Goal: Transaction & Acquisition: Purchase product/service

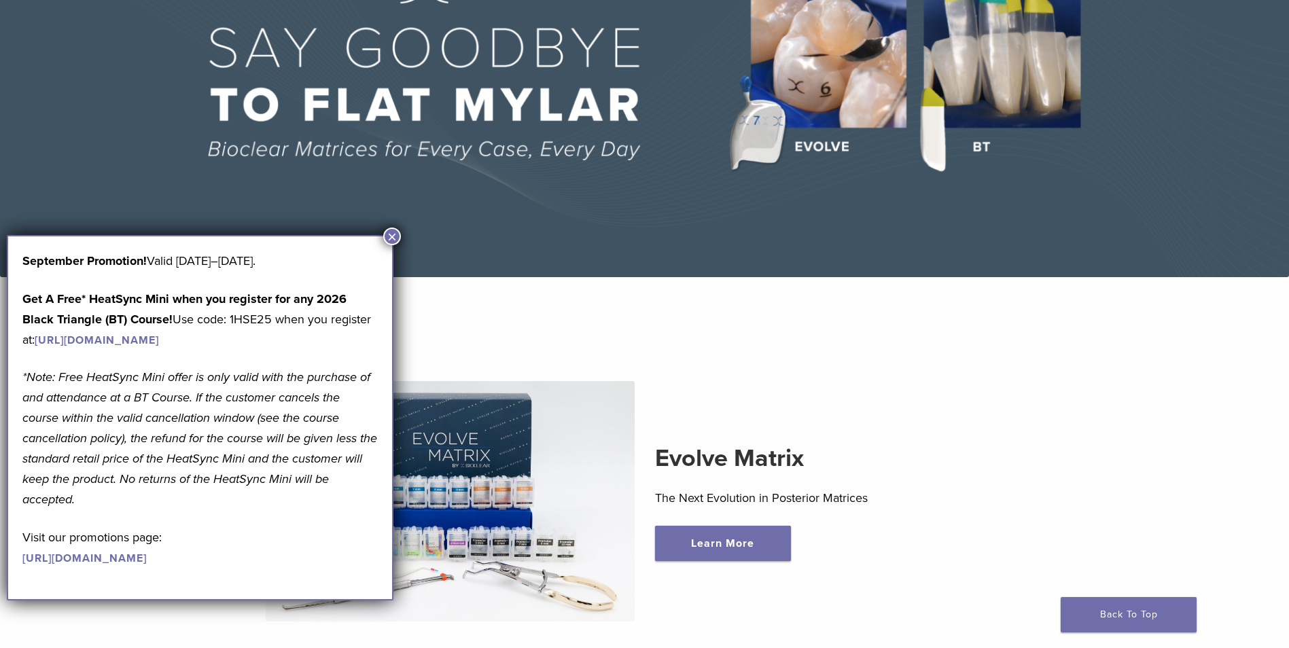
scroll to position [204, 0]
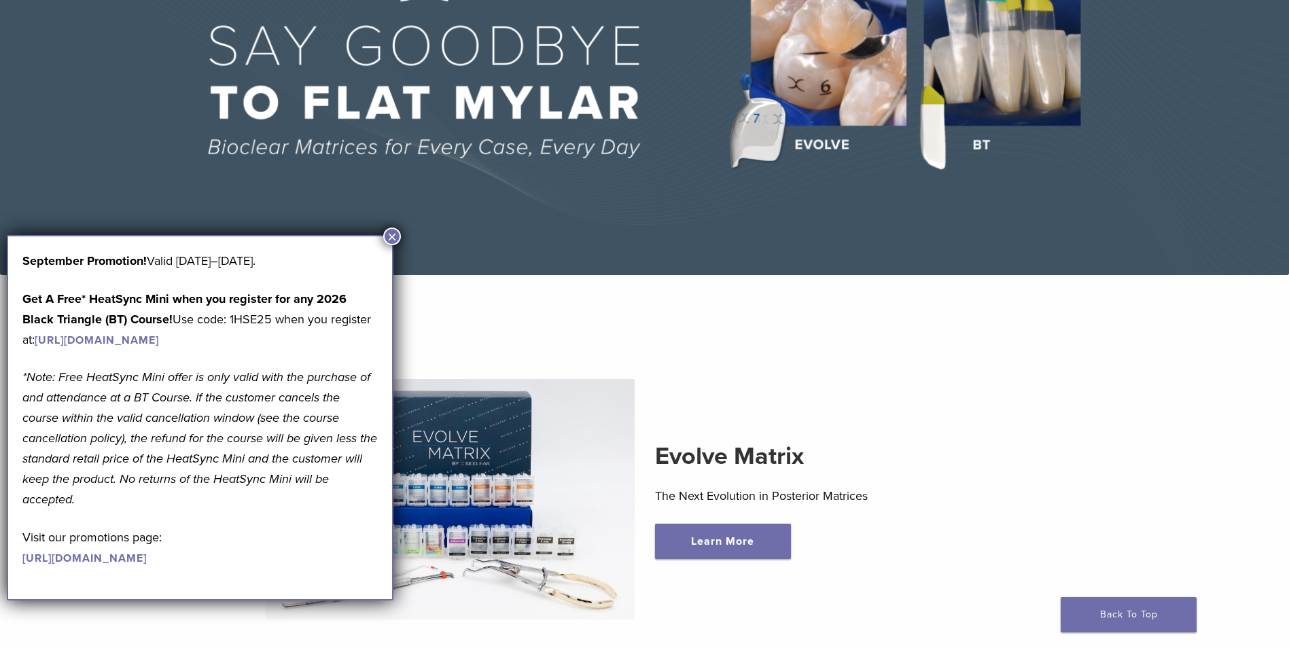
click at [393, 236] on button "×" at bounding box center [392, 237] width 18 height 18
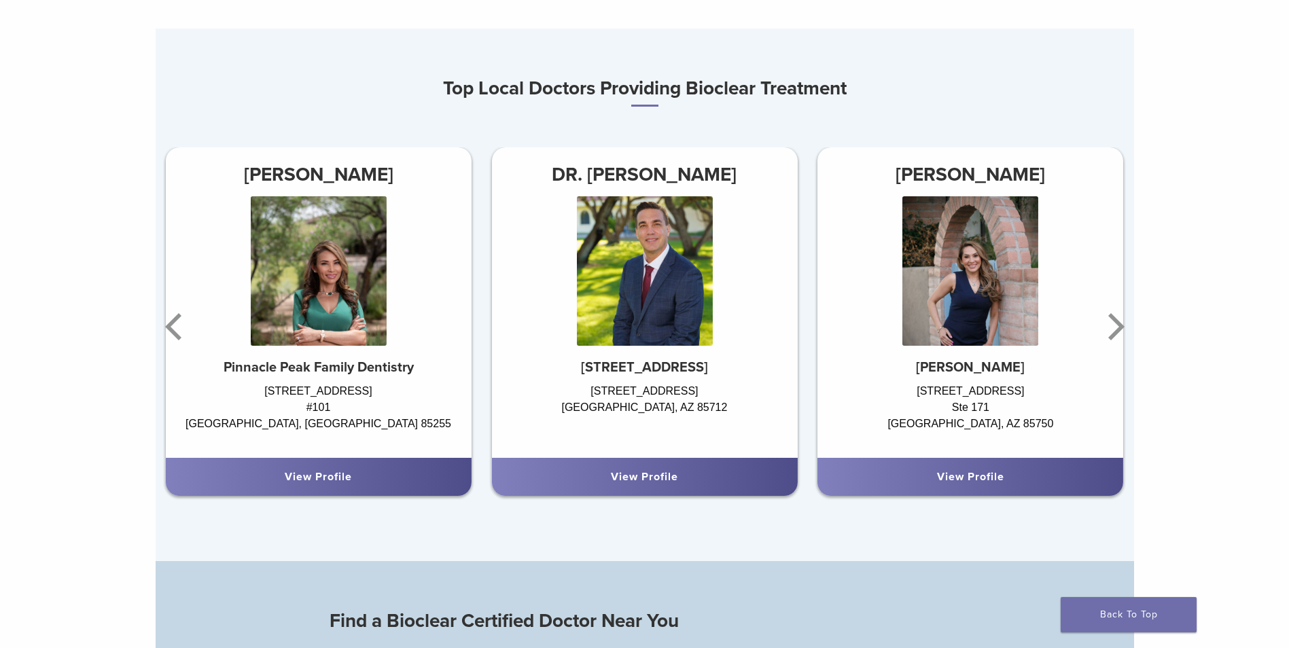
scroll to position [815, 0]
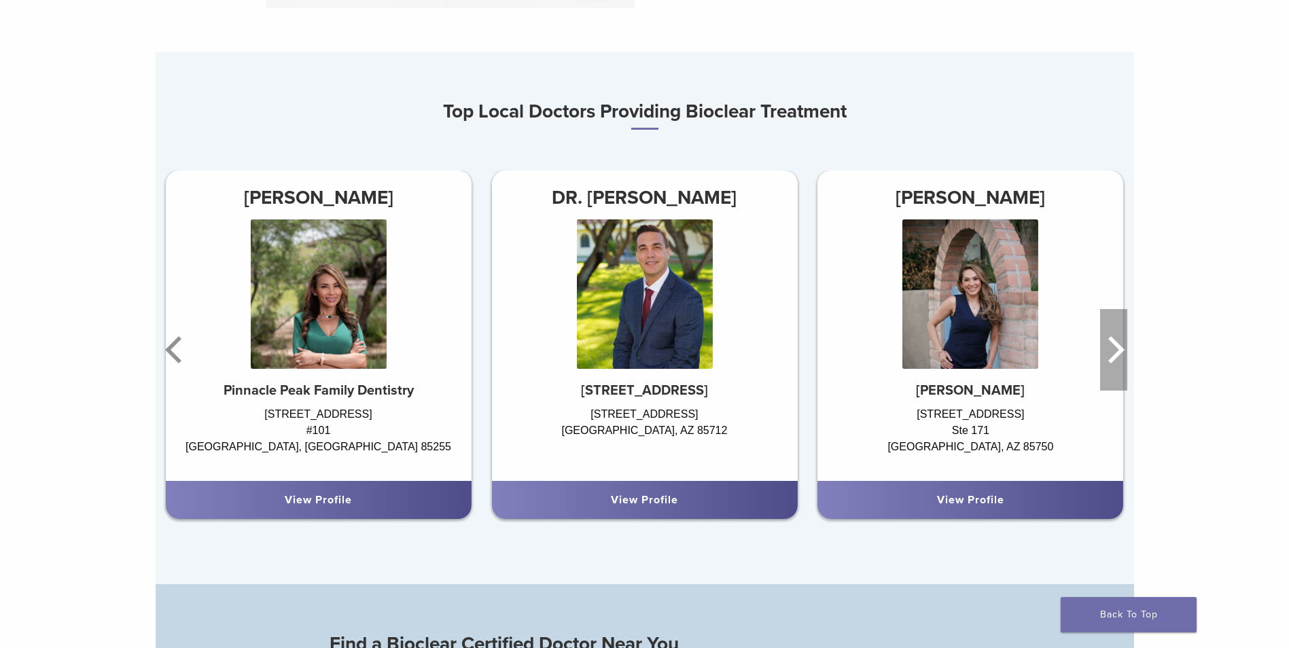
click at [1109, 353] on icon "Next" at bounding box center [1113, 350] width 27 height 82
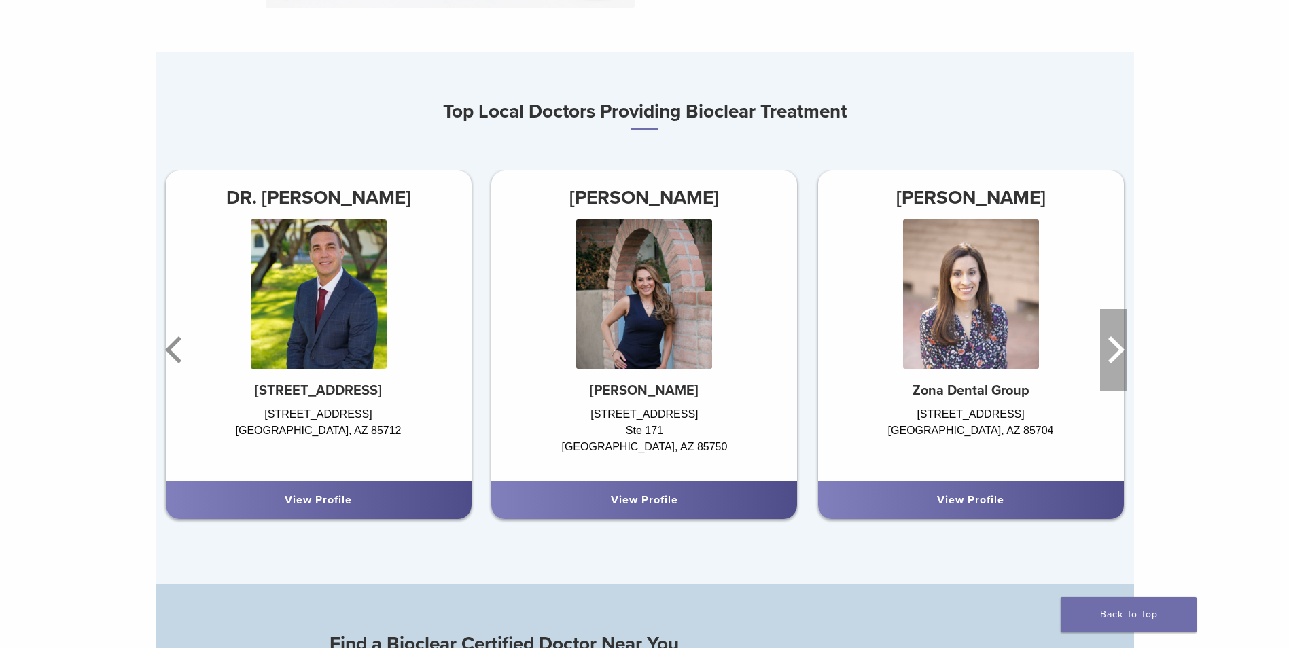
click at [1111, 352] on icon "Next" at bounding box center [1113, 350] width 27 height 82
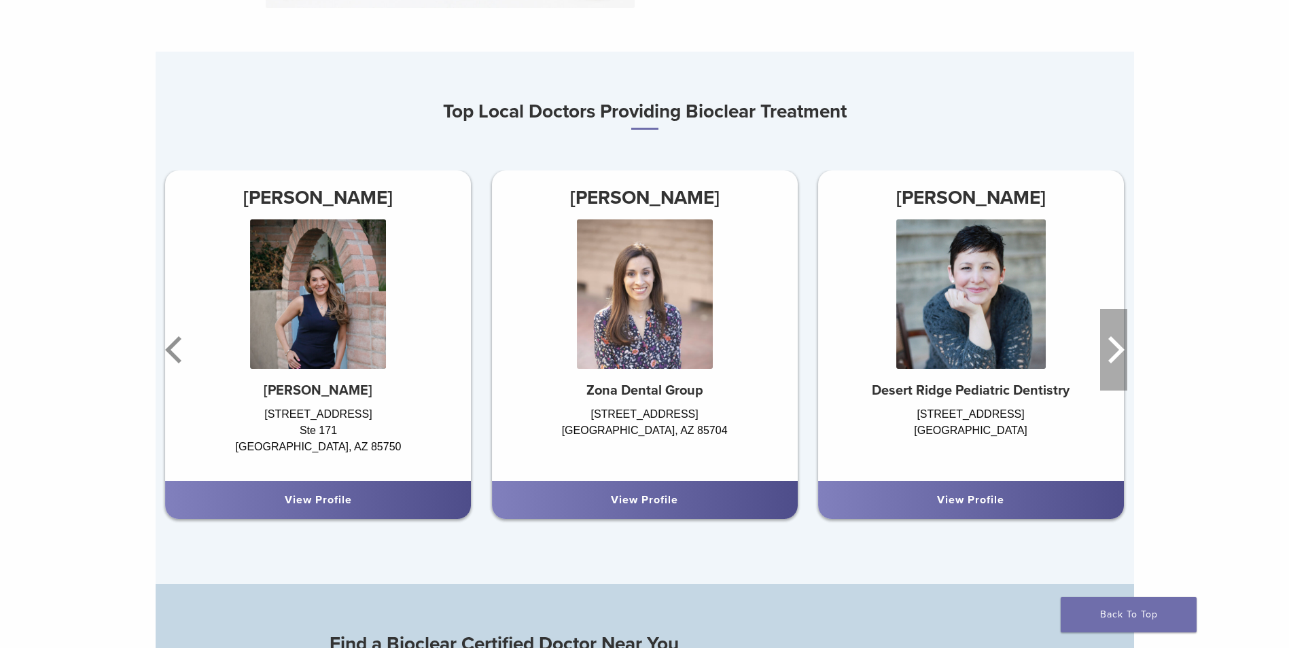
click at [1111, 352] on icon "Next" at bounding box center [1113, 350] width 27 height 82
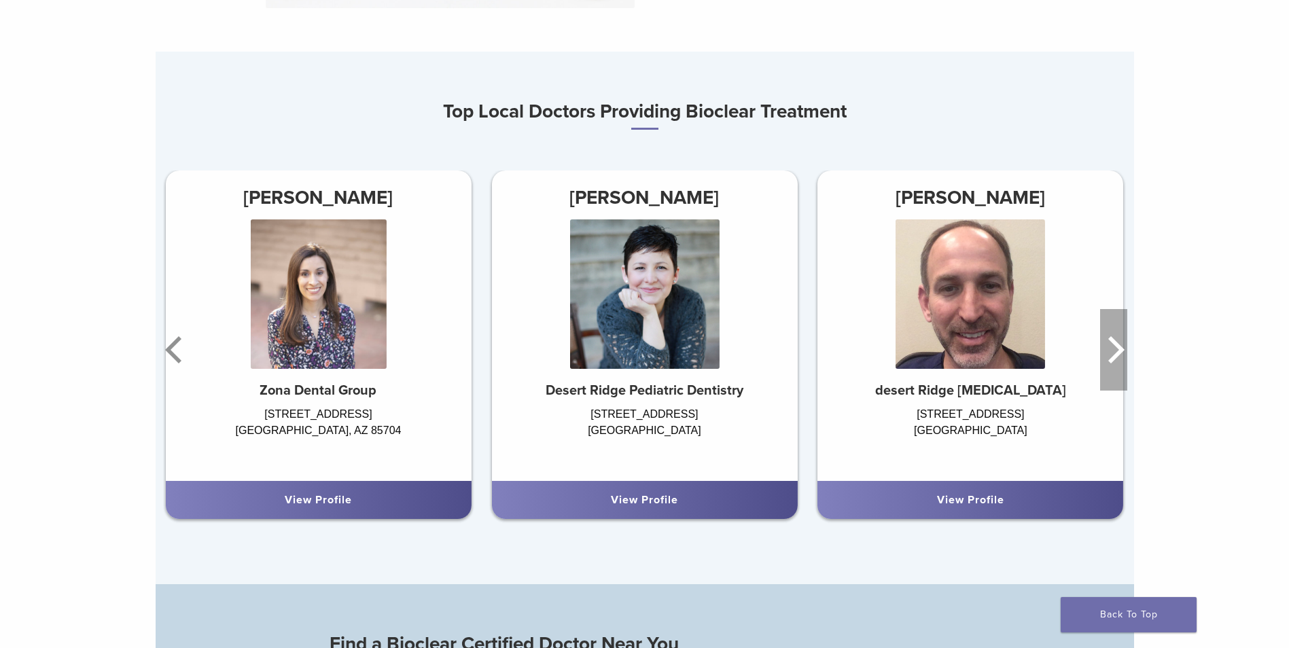
click at [1107, 354] on icon "Next" at bounding box center [1113, 350] width 27 height 82
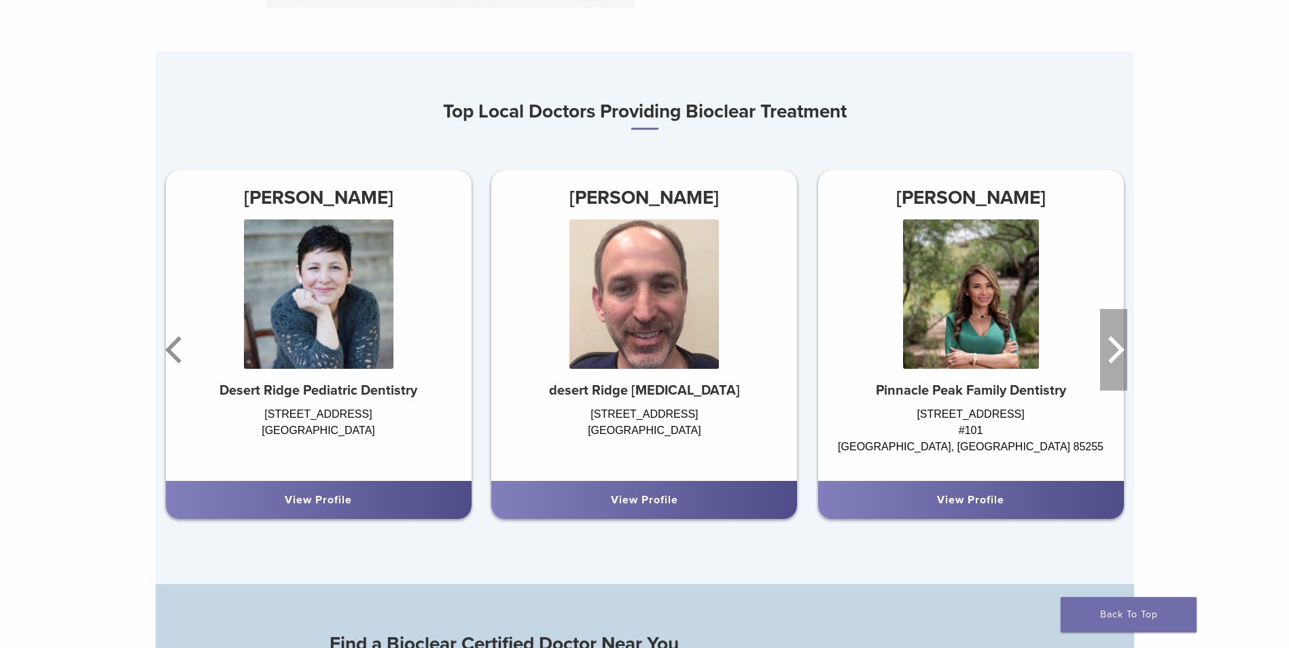
click at [1109, 354] on icon "Next" at bounding box center [1113, 350] width 27 height 82
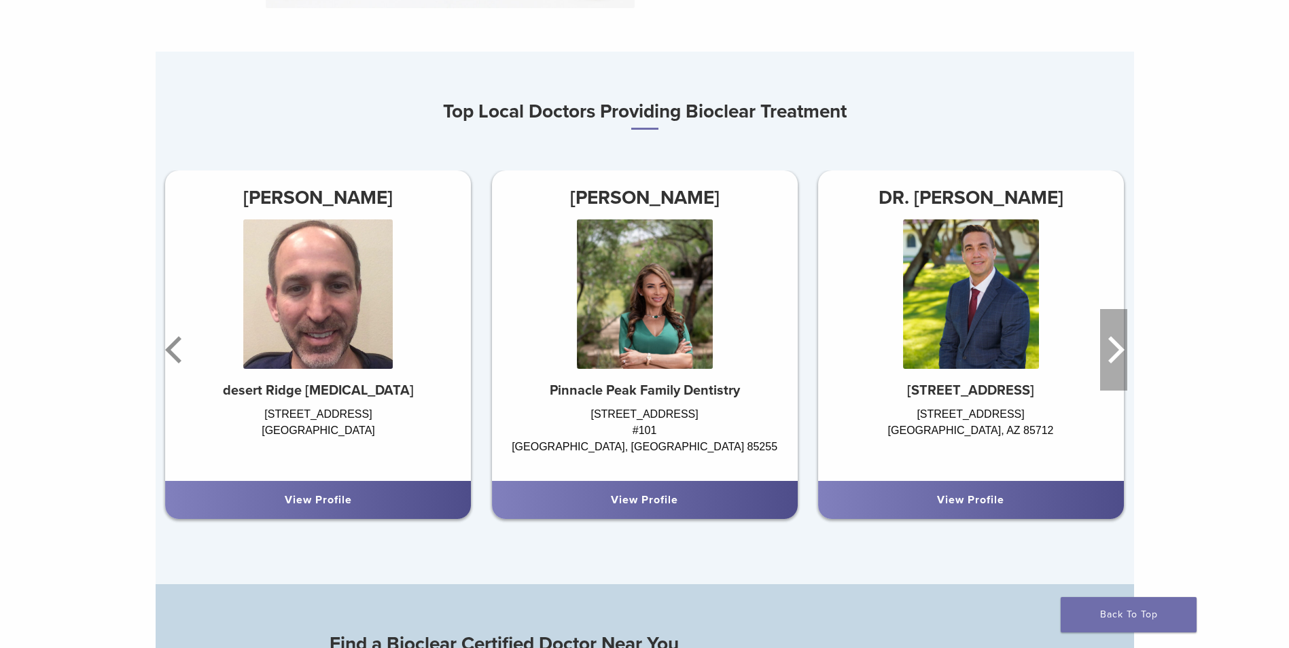
click at [1109, 354] on icon "Next" at bounding box center [1113, 350] width 27 height 82
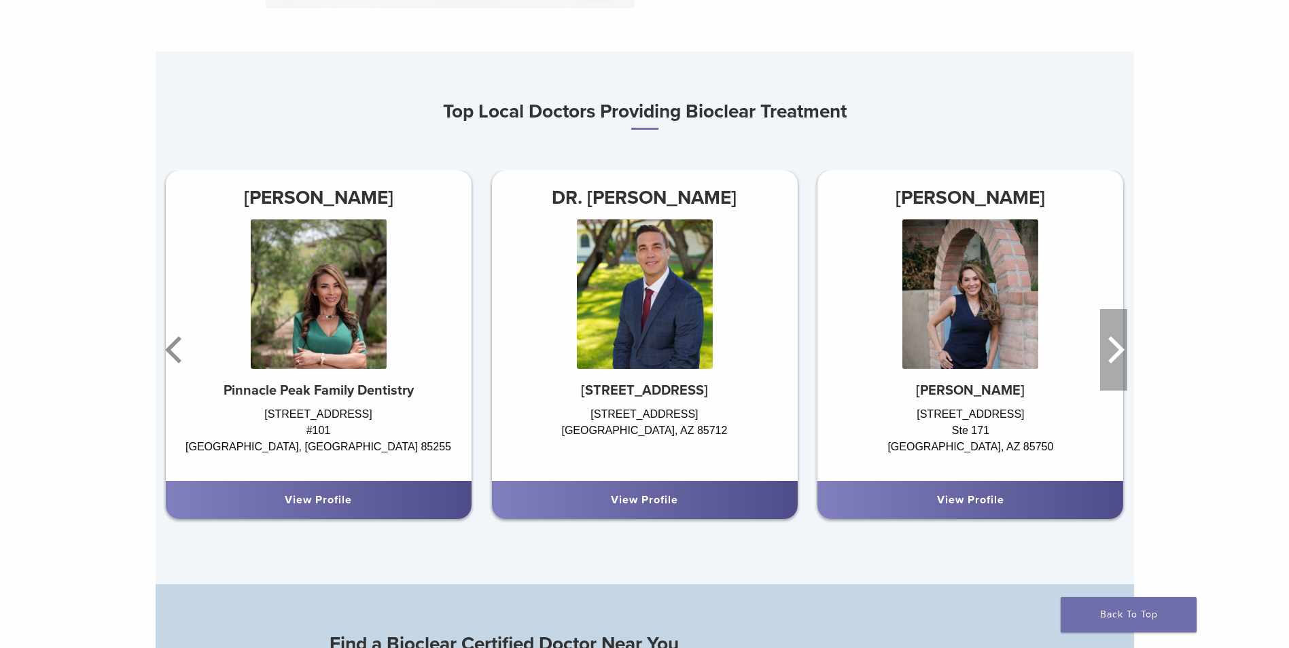
click at [1115, 347] on icon "Next" at bounding box center [1116, 349] width 16 height 27
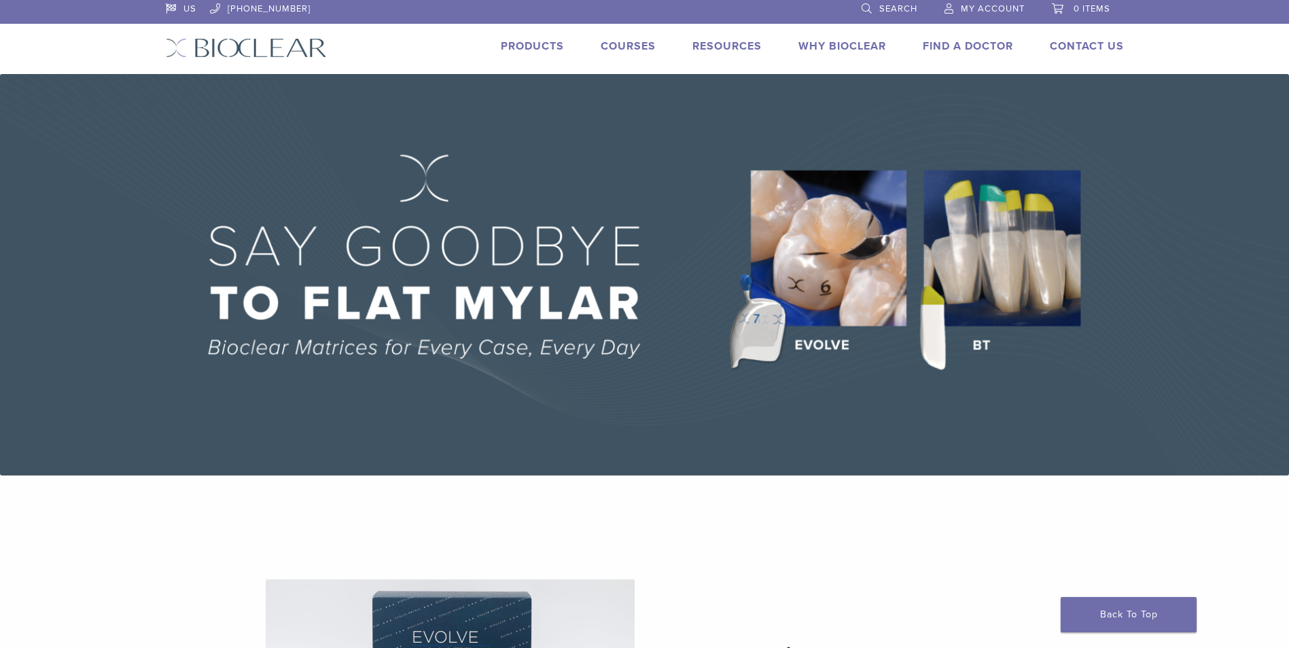
scroll to position [0, 0]
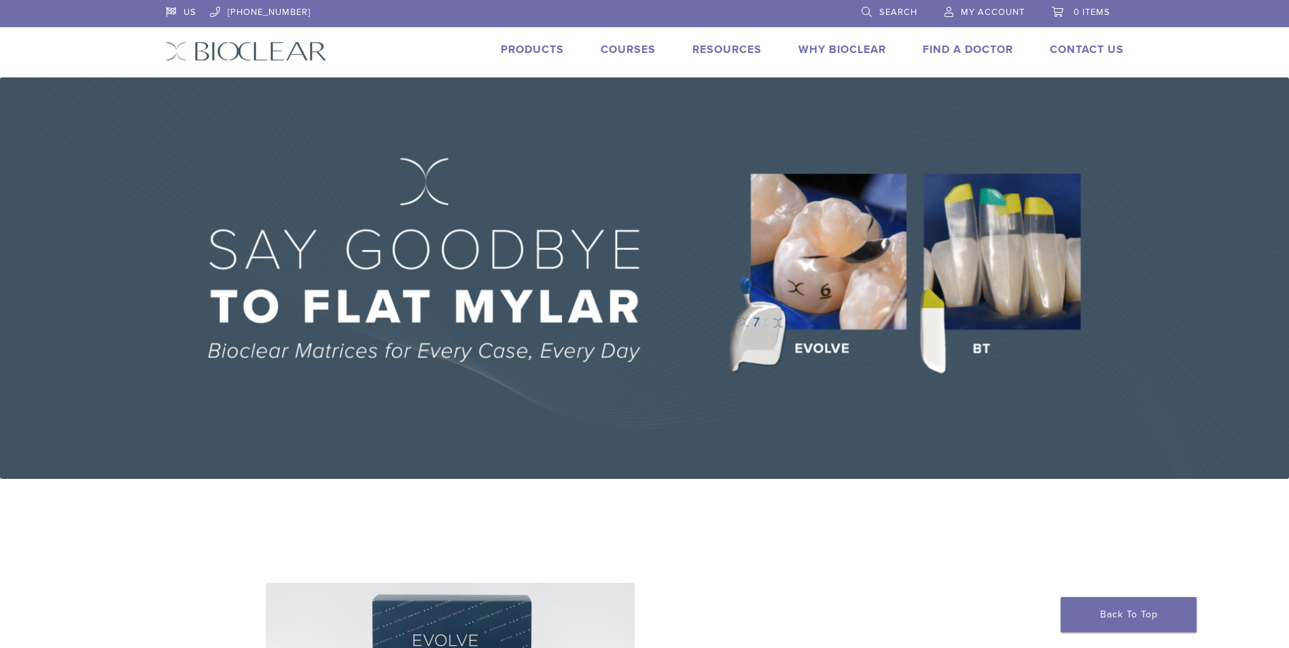
click at [751, 319] on img at bounding box center [644, 277] width 1289 height 401
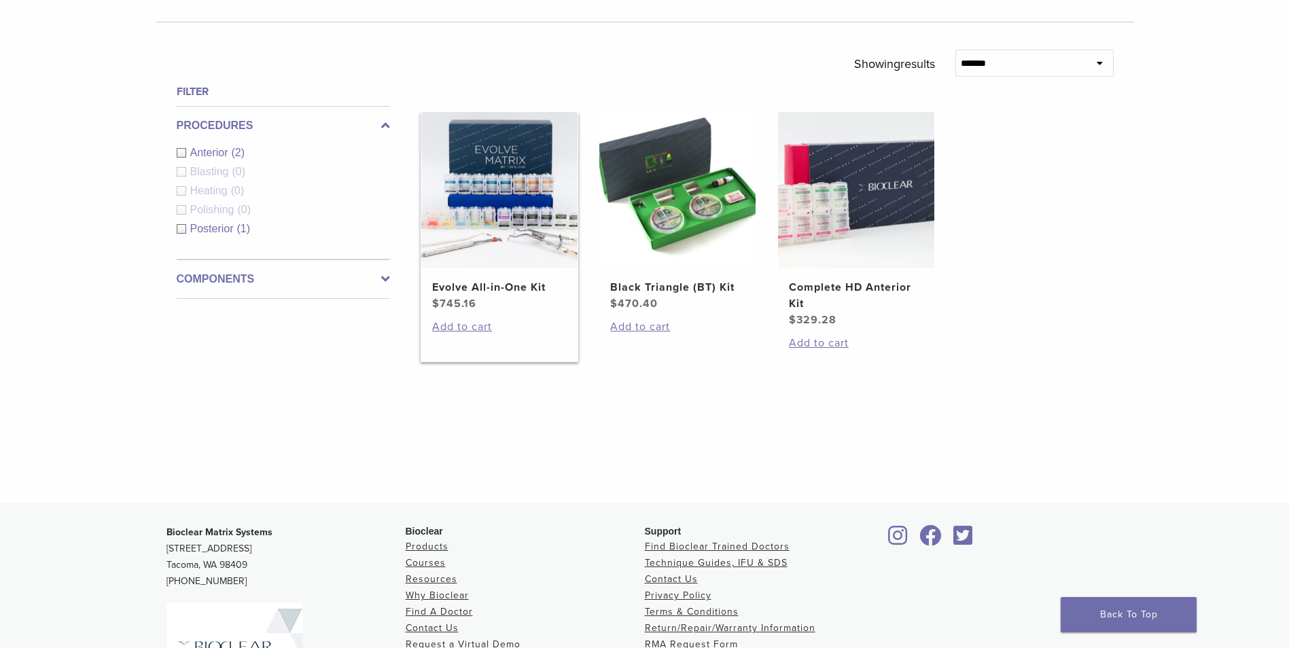
scroll to position [476, 0]
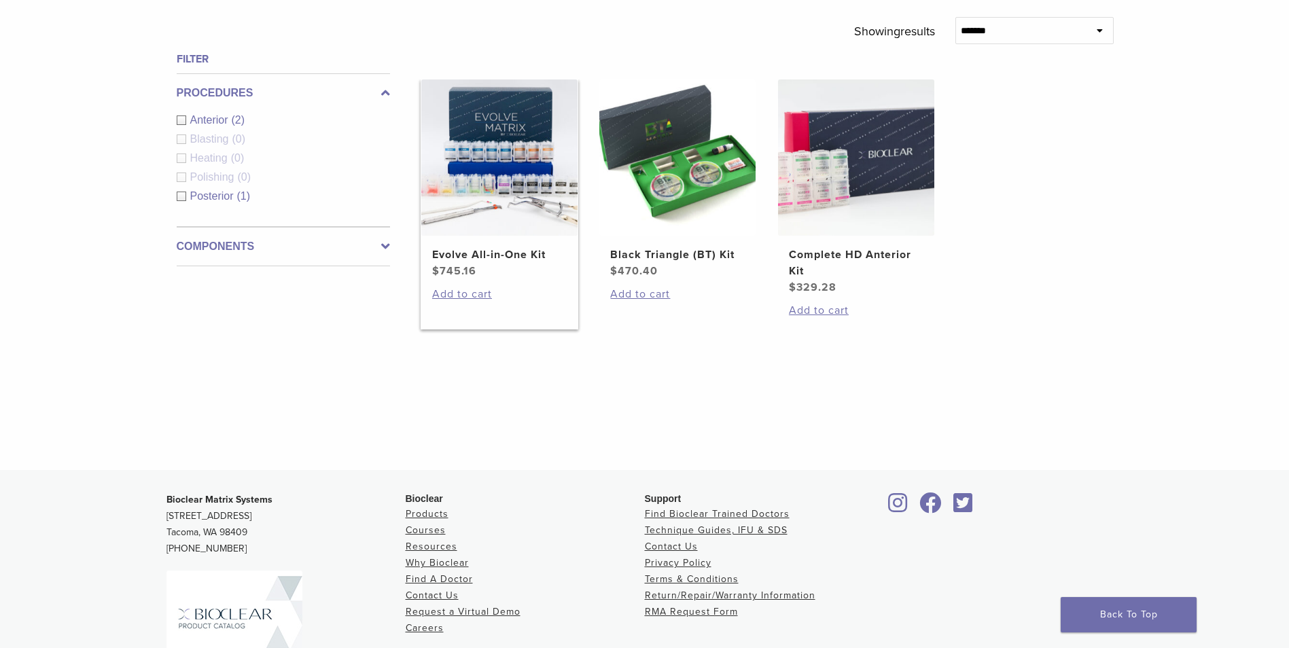
click at [495, 147] on img at bounding box center [499, 157] width 156 height 156
